Goal: Task Accomplishment & Management: Use online tool/utility

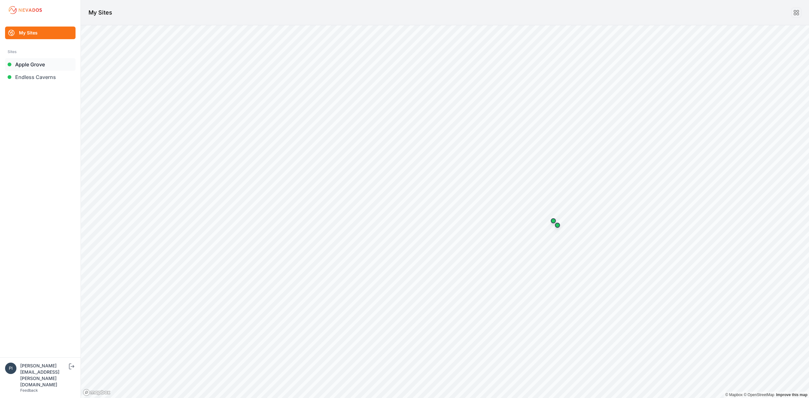
click at [42, 61] on link "Apple Grove" at bounding box center [40, 64] width 70 height 13
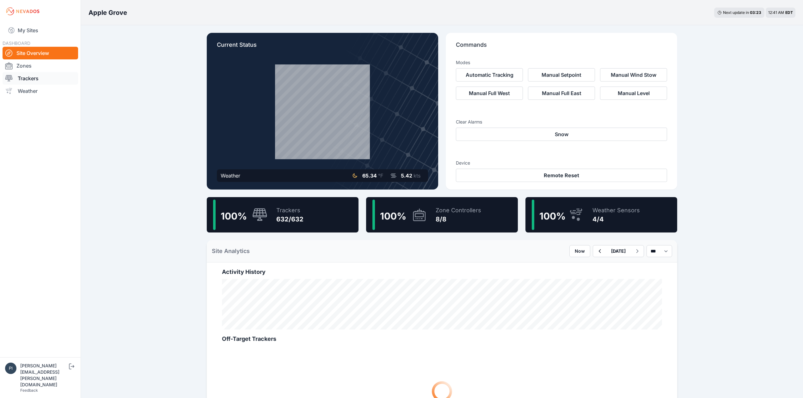
click at [53, 80] on link "Trackers" at bounding box center [41, 78] width 76 height 13
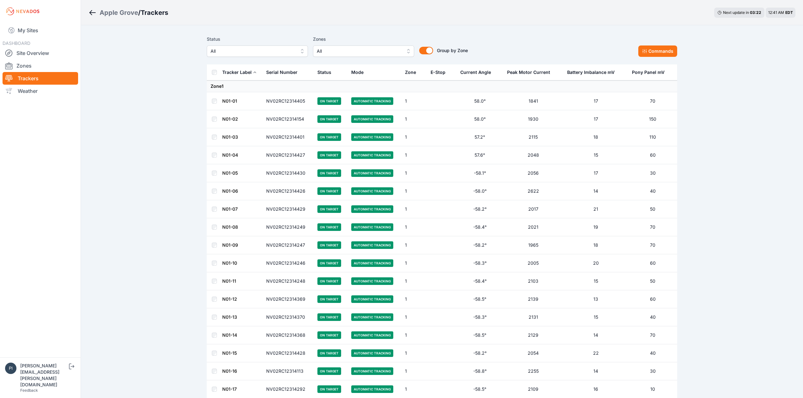
click at [248, 53] on span "All" at bounding box center [253, 51] width 85 height 8
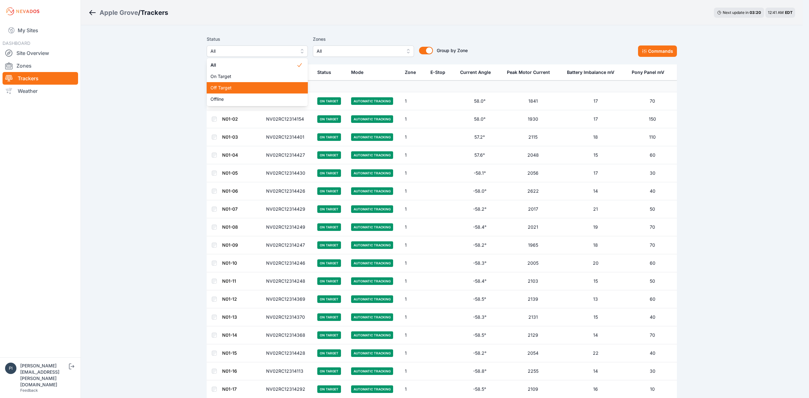
click at [249, 84] on div "Off Target" at bounding box center [257, 87] width 101 height 11
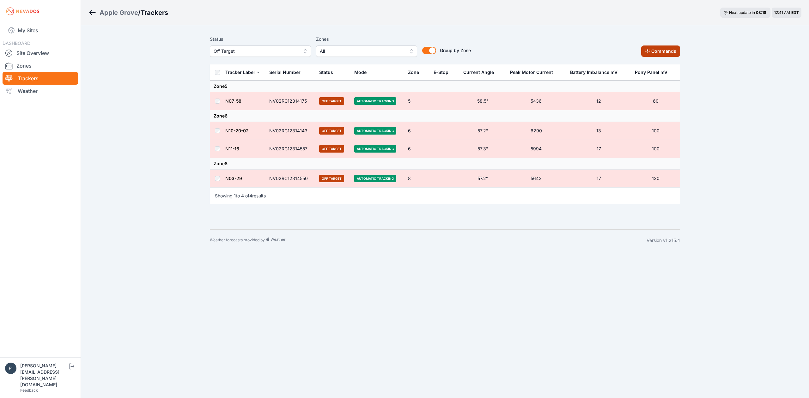
click at [645, 47] on button "Commands" at bounding box center [660, 51] width 39 height 11
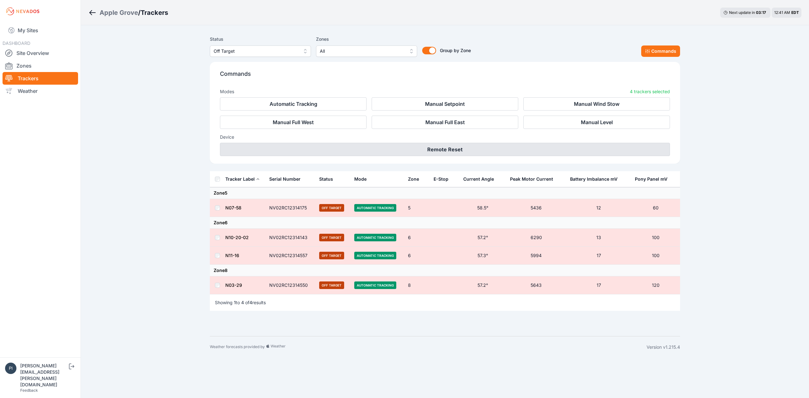
click at [449, 147] on button "Remote Reset" at bounding box center [445, 149] width 450 height 13
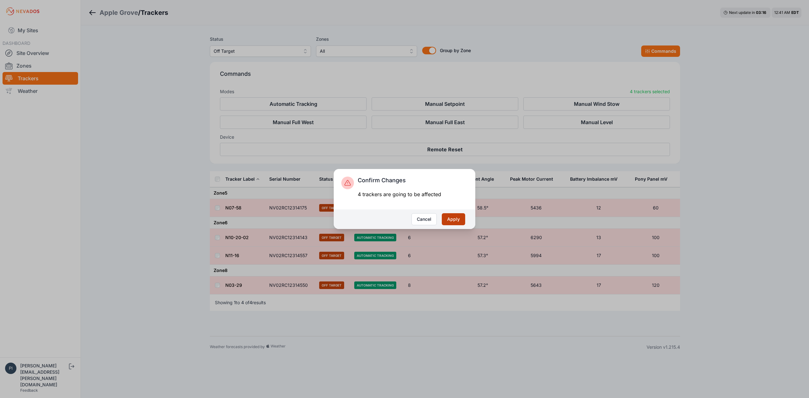
click at [453, 216] on button "Apply" at bounding box center [453, 219] width 23 height 12
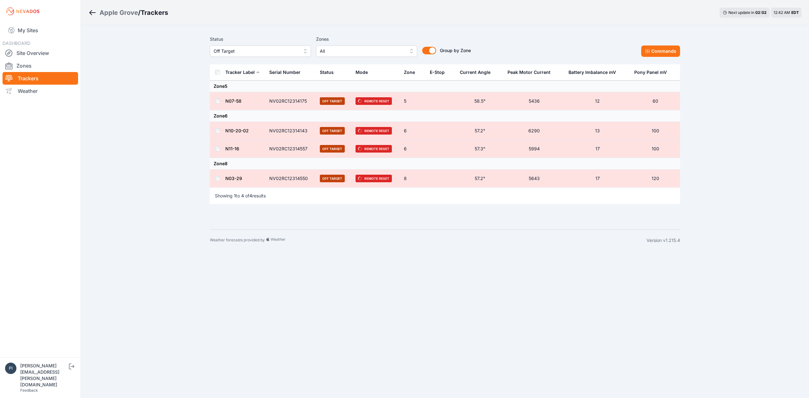
click at [250, 52] on span "Off Target" at bounding box center [256, 51] width 85 height 8
click at [244, 99] on span "Offline" at bounding box center [257, 99] width 86 height 6
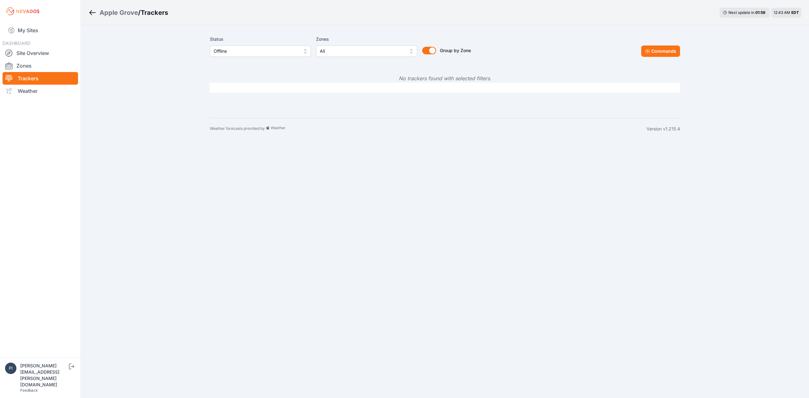
click at [38, 22] on div "My Sites DASHBOARD Site Overview Zones Trackers Weather" at bounding box center [40, 178] width 81 height 357
click at [44, 27] on link "My Sites" at bounding box center [41, 30] width 76 height 15
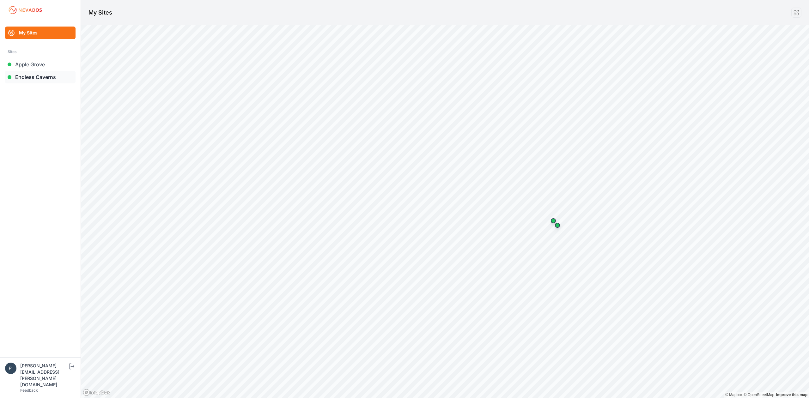
click at [31, 74] on link "Endless Caverns" at bounding box center [40, 77] width 70 height 13
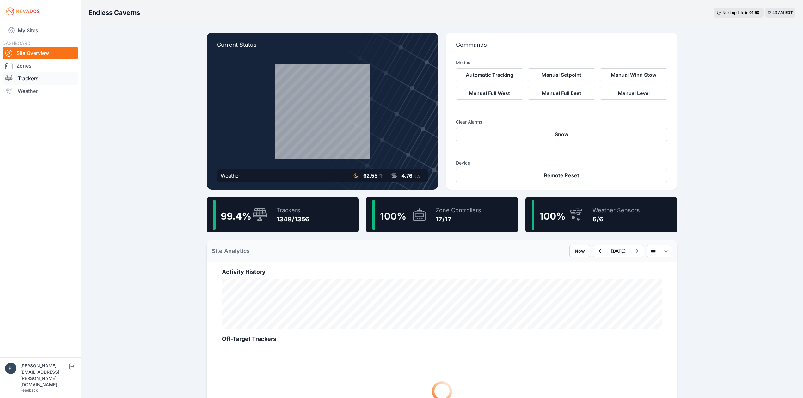
click at [44, 81] on link "Trackers" at bounding box center [41, 78] width 76 height 13
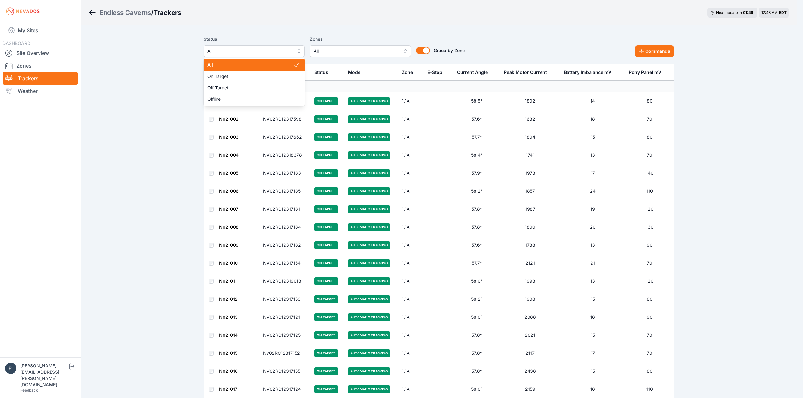
click at [262, 56] on button "All" at bounding box center [254, 51] width 101 height 11
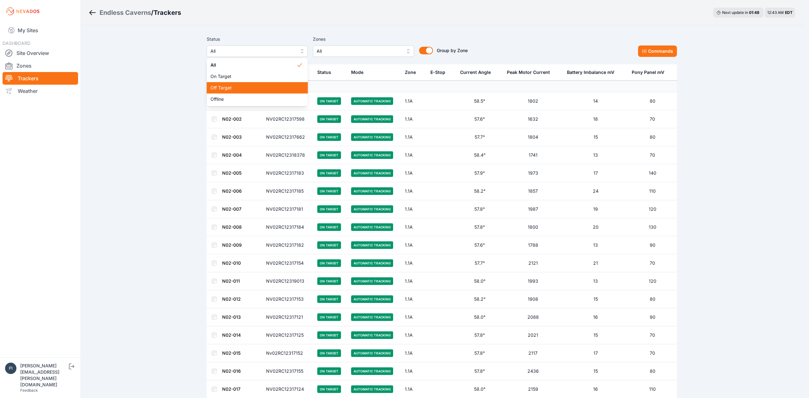
click at [252, 89] on span "Off Target" at bounding box center [254, 88] width 86 height 6
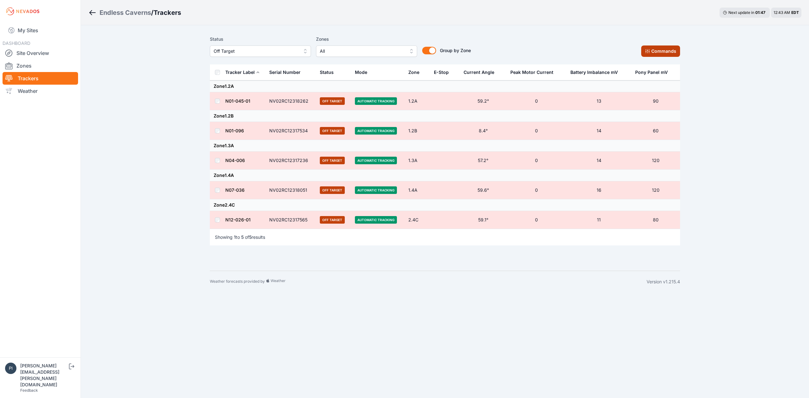
click at [660, 50] on button "Commands" at bounding box center [660, 51] width 39 height 11
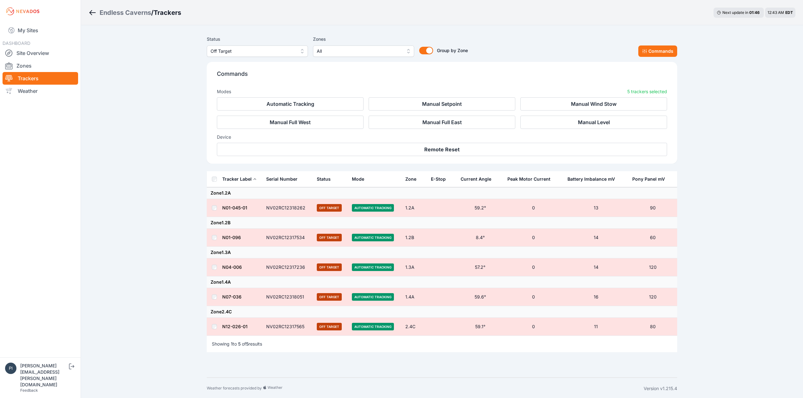
click at [429, 143] on div "Device Remote Reset" at bounding box center [442, 142] width 450 height 27
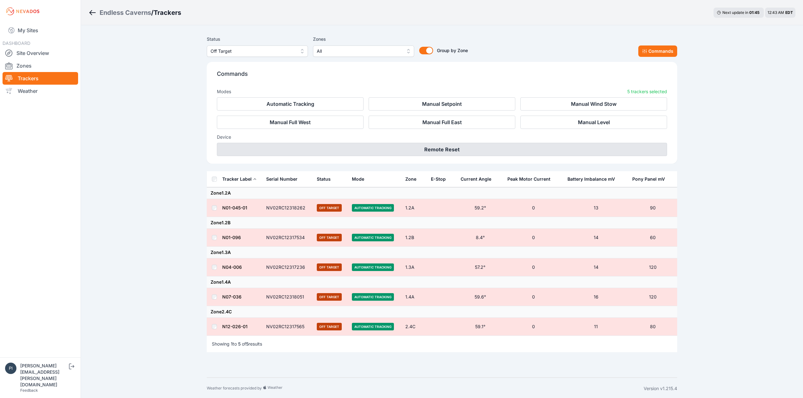
click at [429, 146] on button "Remote Reset" at bounding box center [442, 149] width 450 height 13
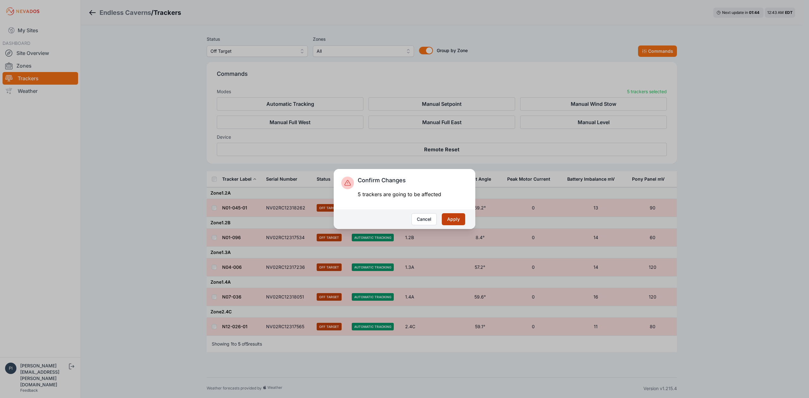
click at [449, 223] on button "Apply" at bounding box center [453, 219] width 23 height 12
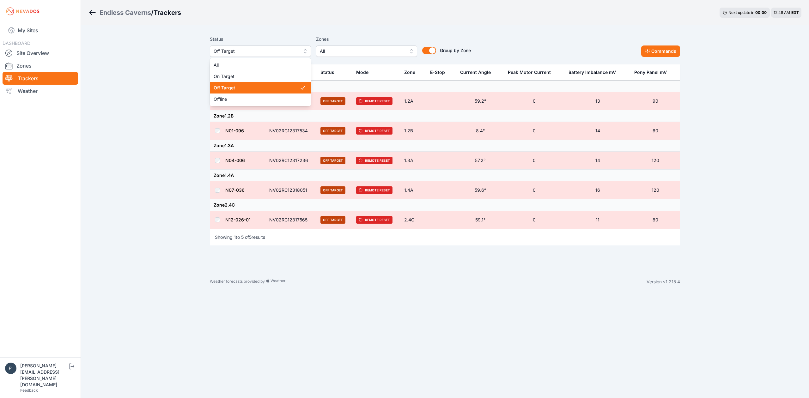
click at [244, 46] on button "Off Target" at bounding box center [260, 51] width 101 height 11
click at [238, 98] on span "Offline" at bounding box center [257, 99] width 86 height 6
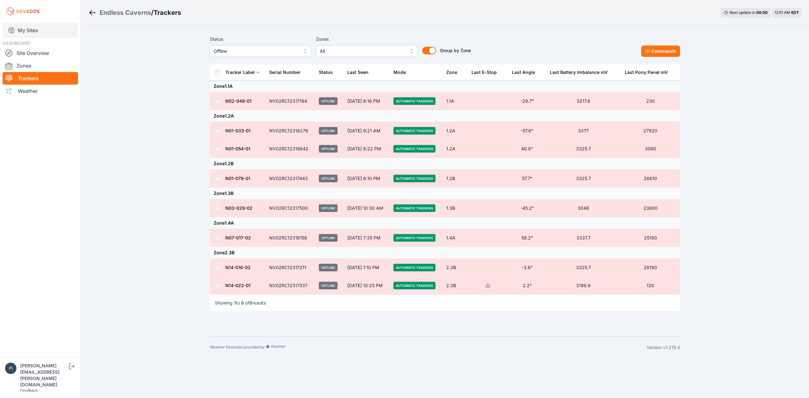
click at [39, 34] on link "My Sites" at bounding box center [41, 30] width 76 height 15
